Goal: Check status: Check status

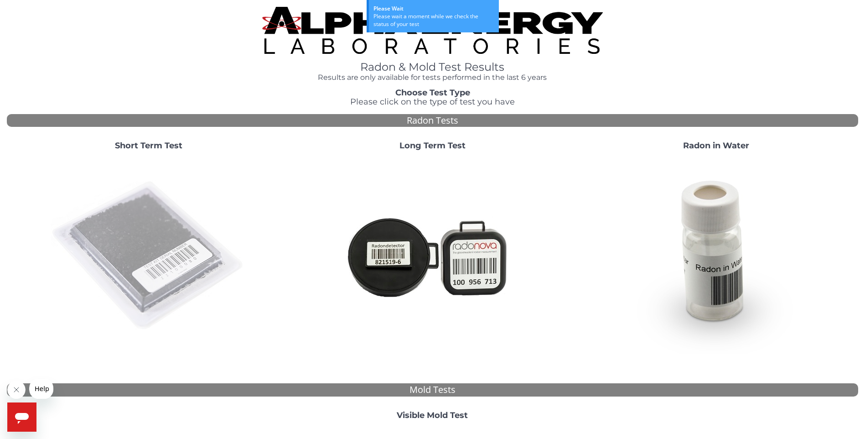
click at [134, 262] on img at bounding box center [149, 256] width 196 height 196
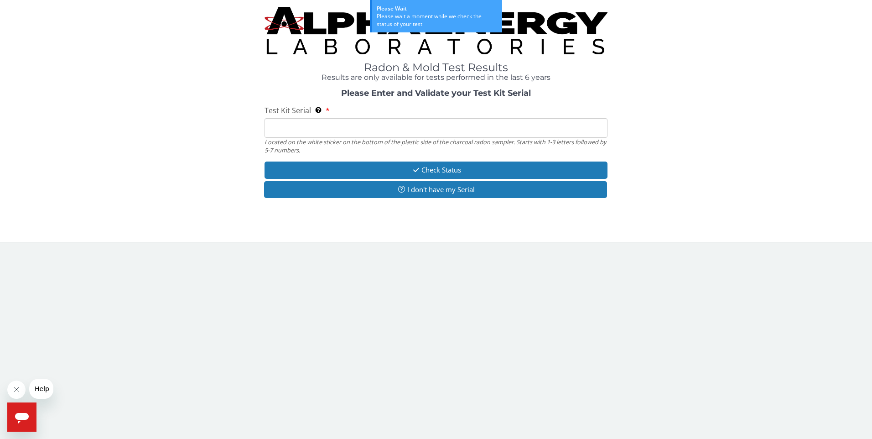
click at [369, 130] on input "Test Kit Serial Located on the white sticker on the bottom of the plastic side …" at bounding box center [435, 128] width 343 height 20
